Goal: Task Accomplishment & Management: Manage account settings

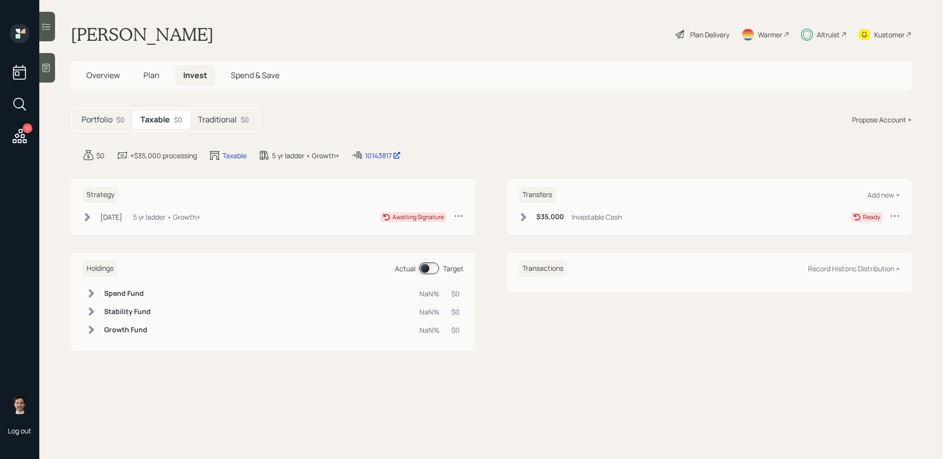
click at [202, 123] on h5 "Traditional" at bounding box center [217, 119] width 39 height 9
click at [160, 119] on h5 "Taxable" at bounding box center [154, 119] width 28 height 9
click at [524, 219] on icon at bounding box center [523, 217] width 5 height 8
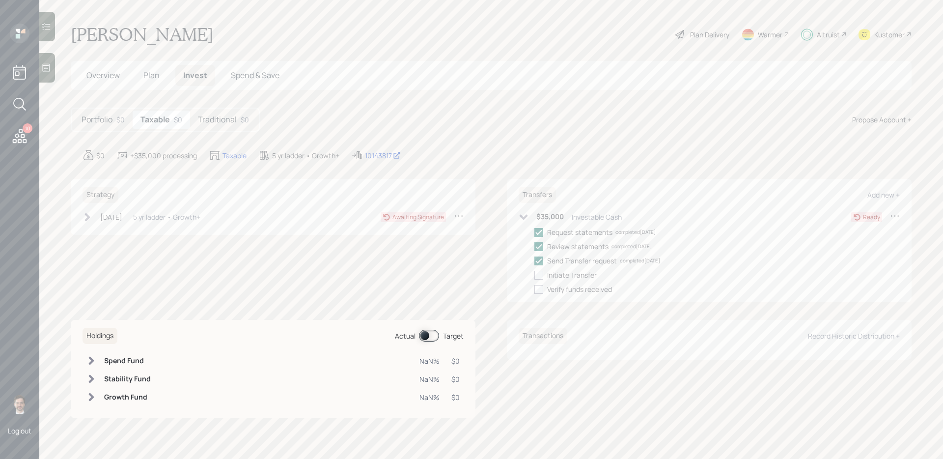
click at [22, 136] on icon at bounding box center [20, 136] width 18 height 18
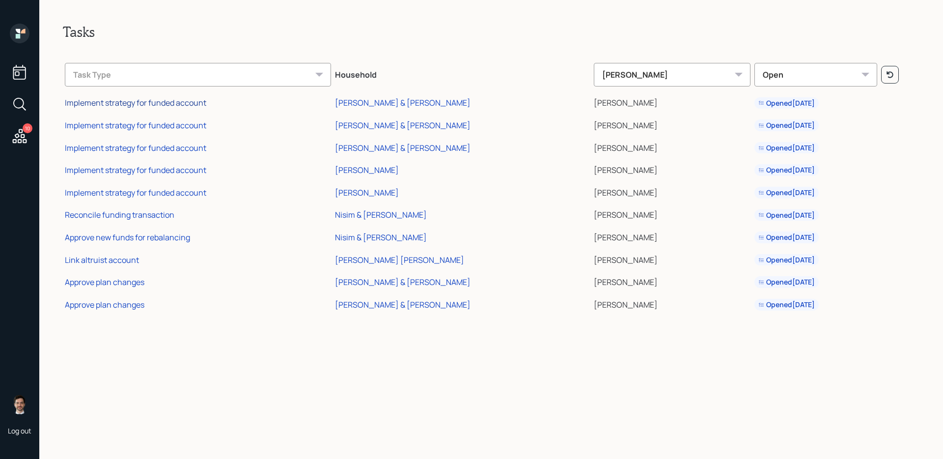
click at [144, 103] on div "Implement strategy for funded account" at bounding box center [135, 102] width 141 height 11
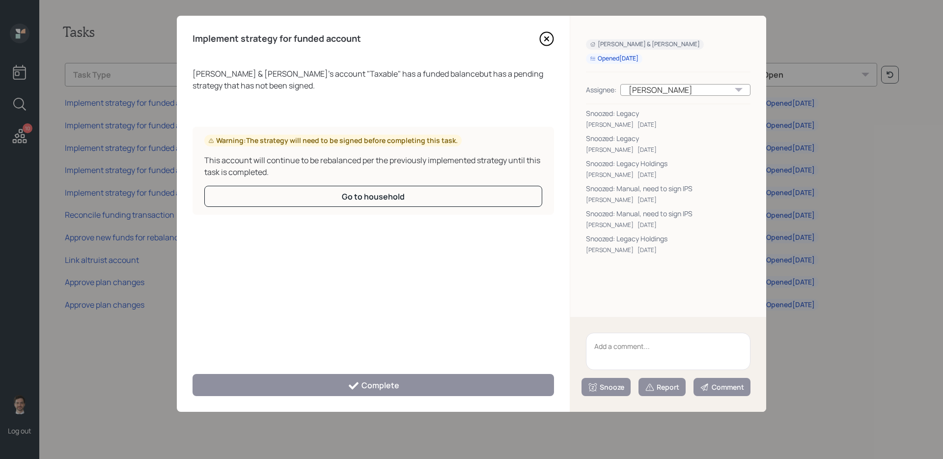
click at [546, 39] on icon at bounding box center [547, 39] width 4 height 4
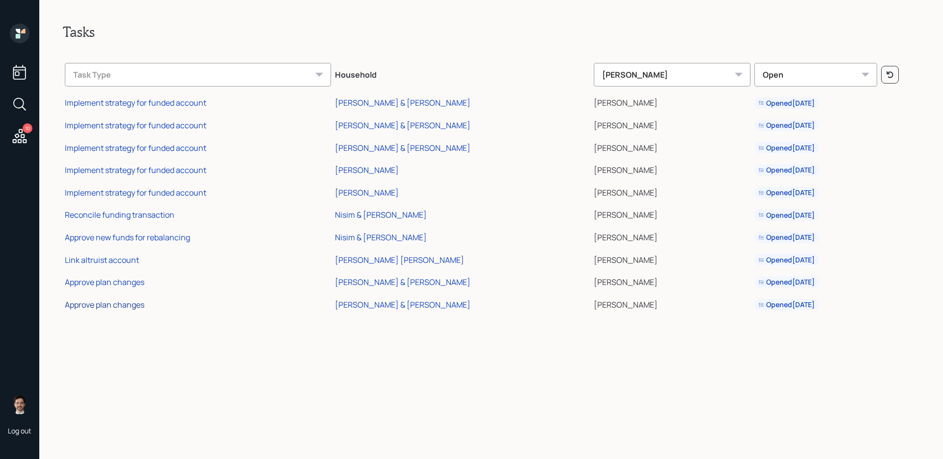
click at [120, 304] on div "Approve plan changes" at bounding box center [105, 304] width 80 height 11
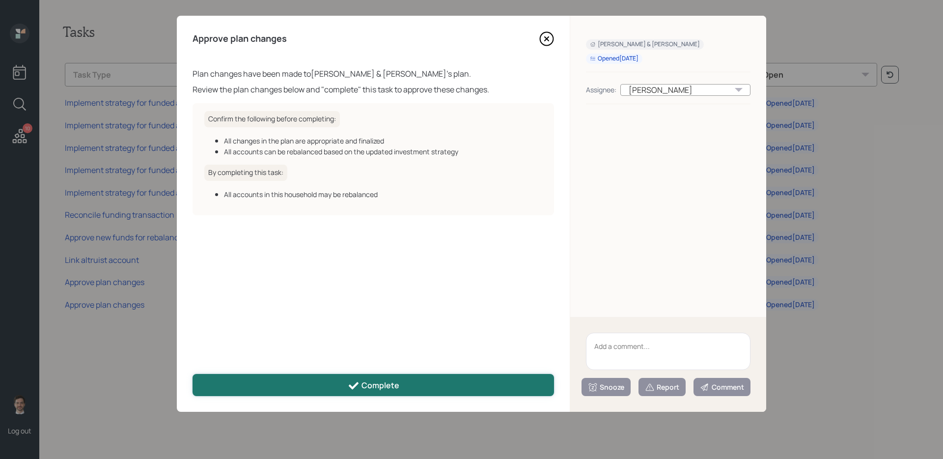
click at [401, 381] on button "Complete" at bounding box center [373, 385] width 361 height 22
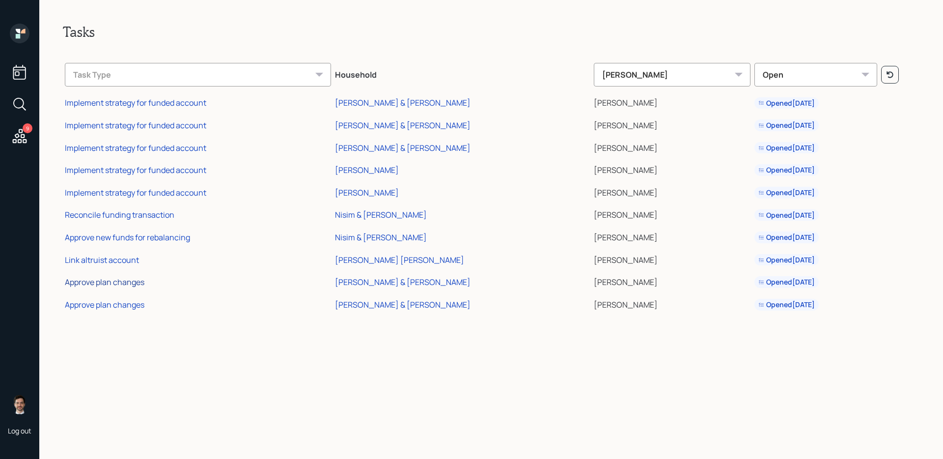
click at [140, 278] on div "Approve plan changes" at bounding box center [105, 282] width 80 height 11
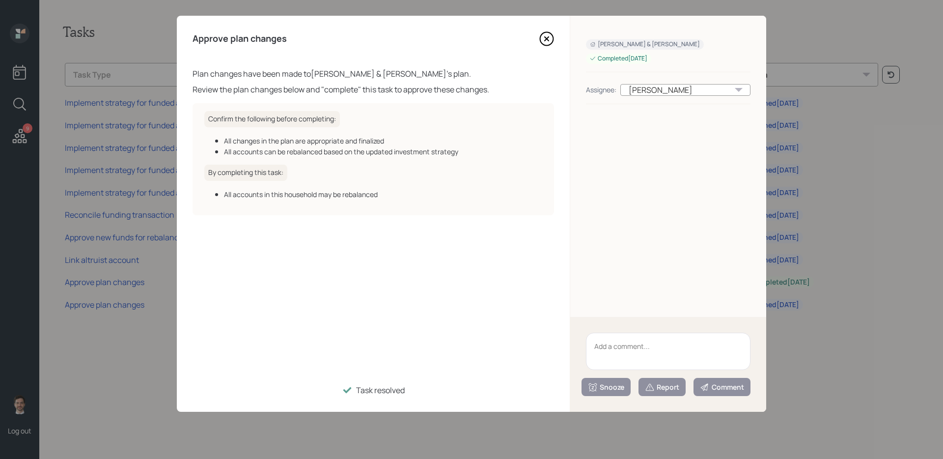
click at [544, 28] on div "Approve plan changes Plan changes have been made to Pamela & William Hoffman 's…" at bounding box center [373, 214] width 393 height 396
click at [544, 32] on icon at bounding box center [546, 38] width 13 height 13
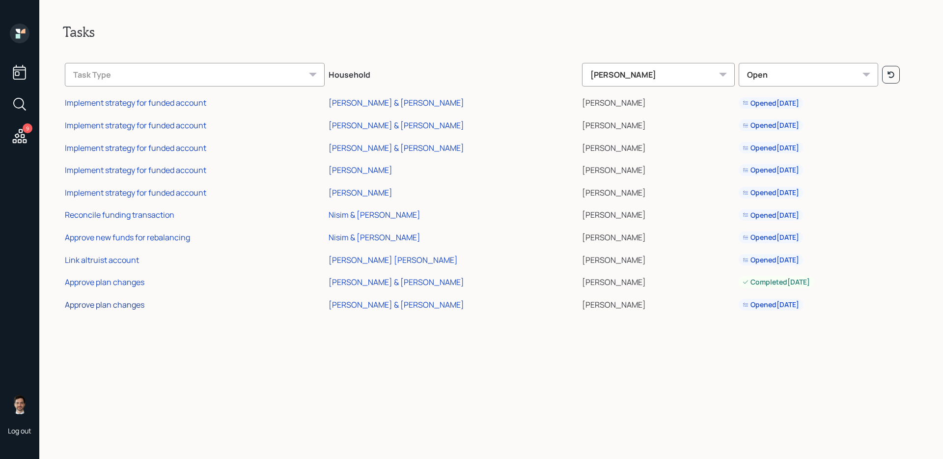
click at [110, 307] on div "Approve plan changes" at bounding box center [105, 304] width 80 height 11
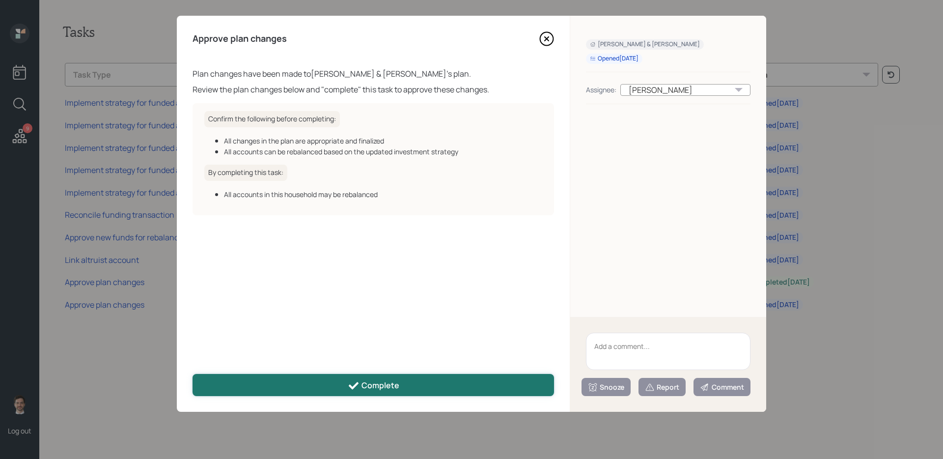
click at [324, 390] on button "Complete" at bounding box center [373, 385] width 361 height 22
